Goal: Task Accomplishment & Management: Use online tool/utility

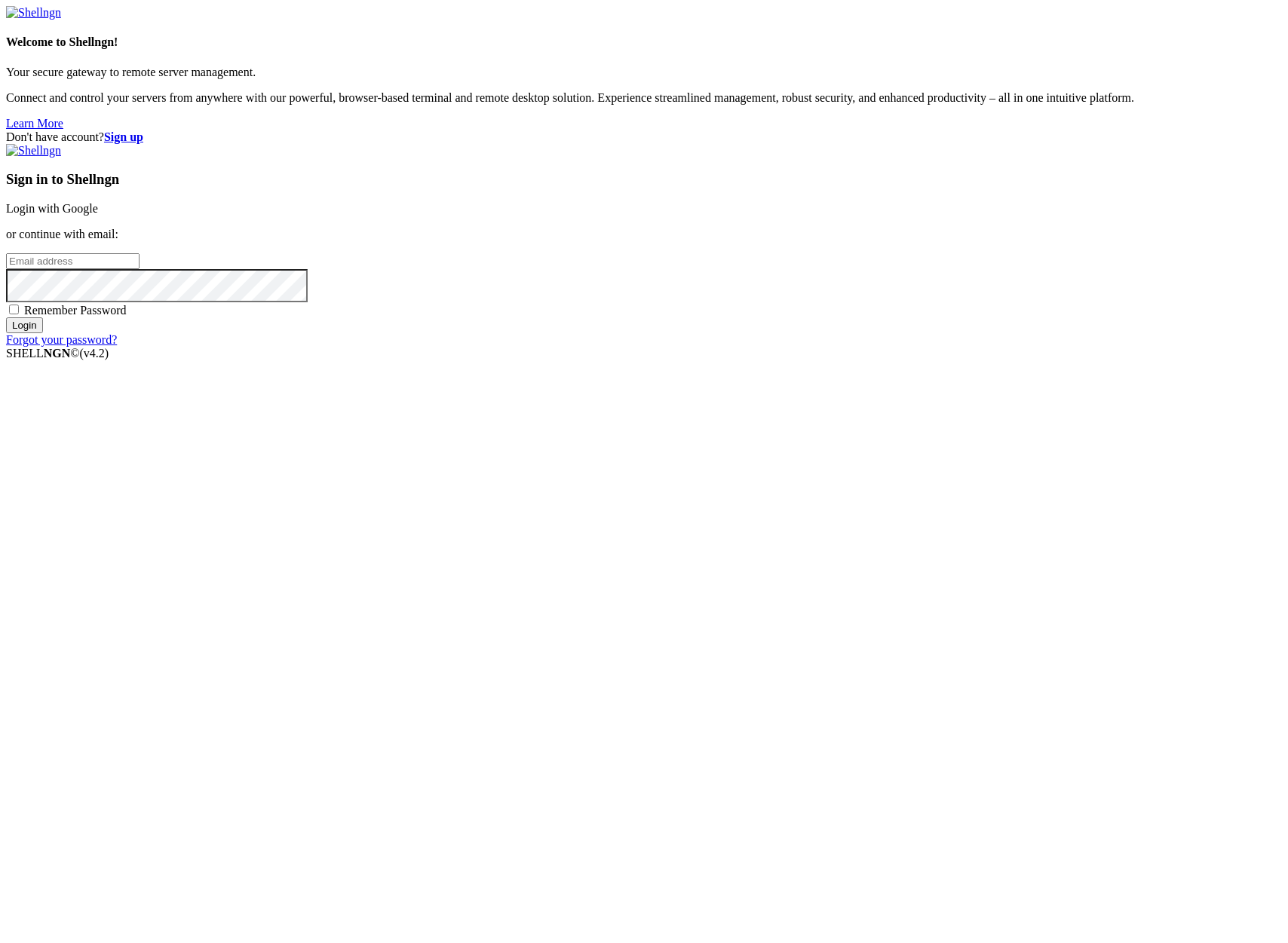
click at [139, 269] on input "email" at bounding box center [73, 261] width 134 height 16
type input "[PERSON_NAME][EMAIL_ADDRESS][DOMAIN_NAME]"
click at [6, 318] on input "Login" at bounding box center [24, 326] width 37 height 16
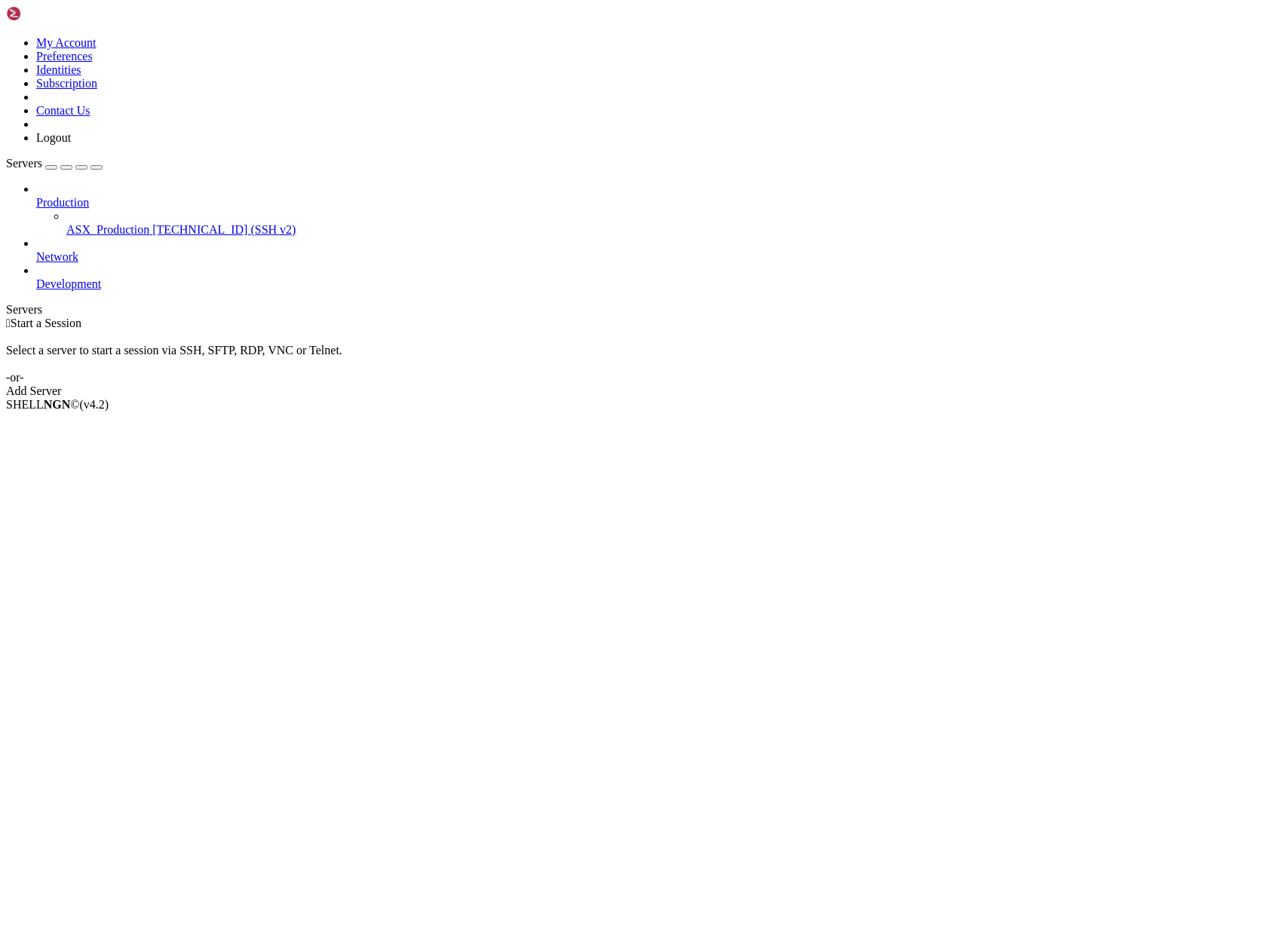
click at [116, 223] on span "ASX_Production" at bounding box center [107, 230] width 83 height 13
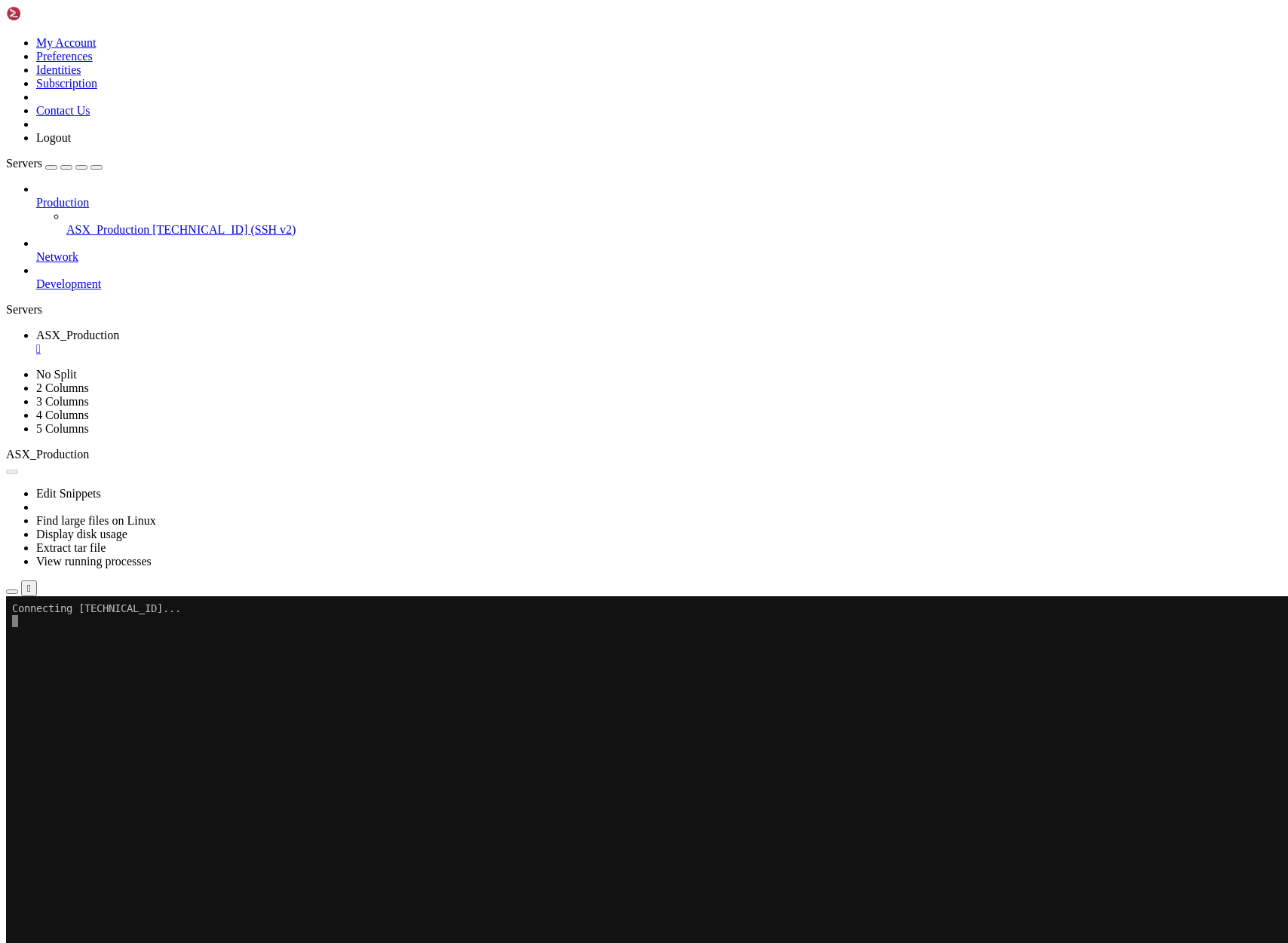
click at [12, 592] on icon "button" at bounding box center [12, 592] width 0 height 0
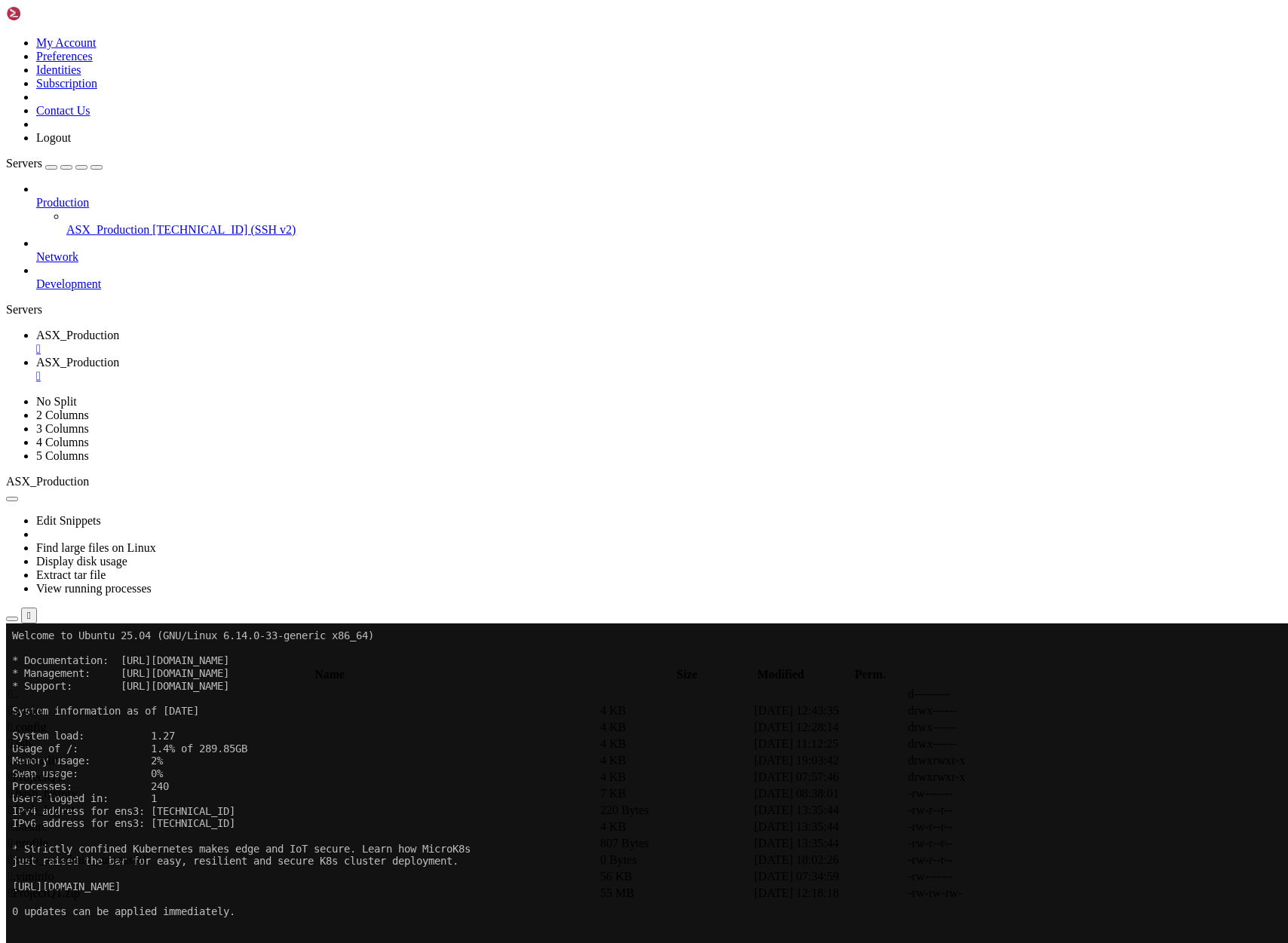
click at [64, 771] on span " ProjectQT" at bounding box center [36, 777] width 55 height 13
type input "/home/ubuntu/ProjectQT"
click at [119, 329] on span "ASX_Production" at bounding box center [77, 335] width 83 height 13
